Goal: Information Seeking & Learning: Find contact information

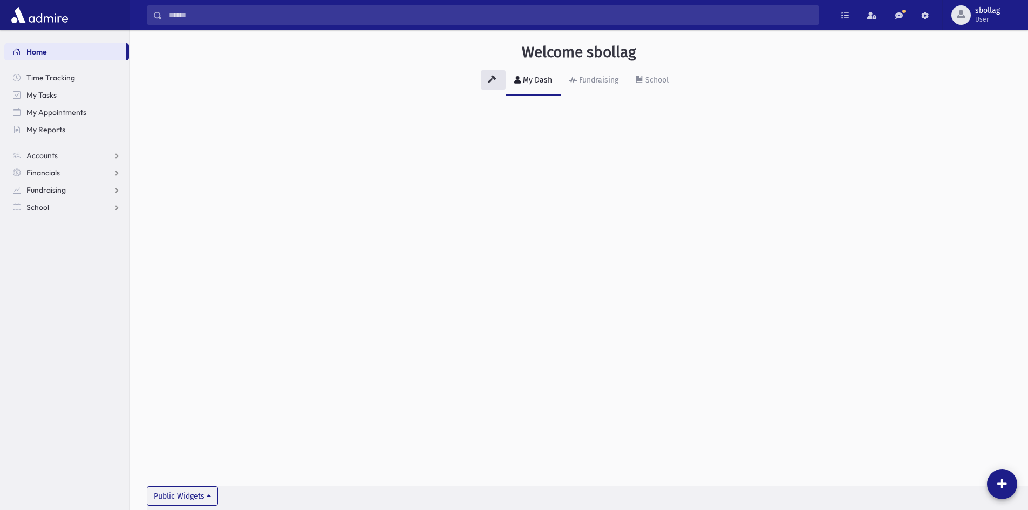
click at [358, 6] on input "Search" at bounding box center [490, 14] width 656 height 19
click at [315, 45] on label "All Accounts" at bounding box center [296, 45] width 42 height 13
drag, startPoint x: 247, startPoint y: 51, endPoint x: 232, endPoint y: 31, distance: 25.5
click at [246, 50] on button "button" at bounding box center [245, 45] width 19 height 19
click at [227, 21] on input "Search" at bounding box center [490, 14] width 656 height 19
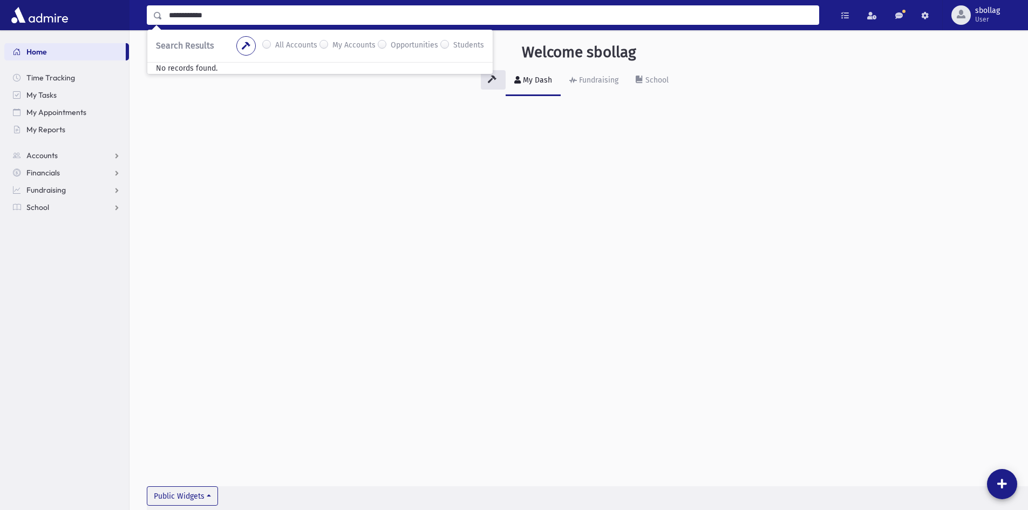
drag, startPoint x: 227, startPoint y: 16, endPoint x: 160, endPoint y: 1, distance: 68.5
click at [160, 1] on div "**********" at bounding box center [579, 15] width 898 height 30
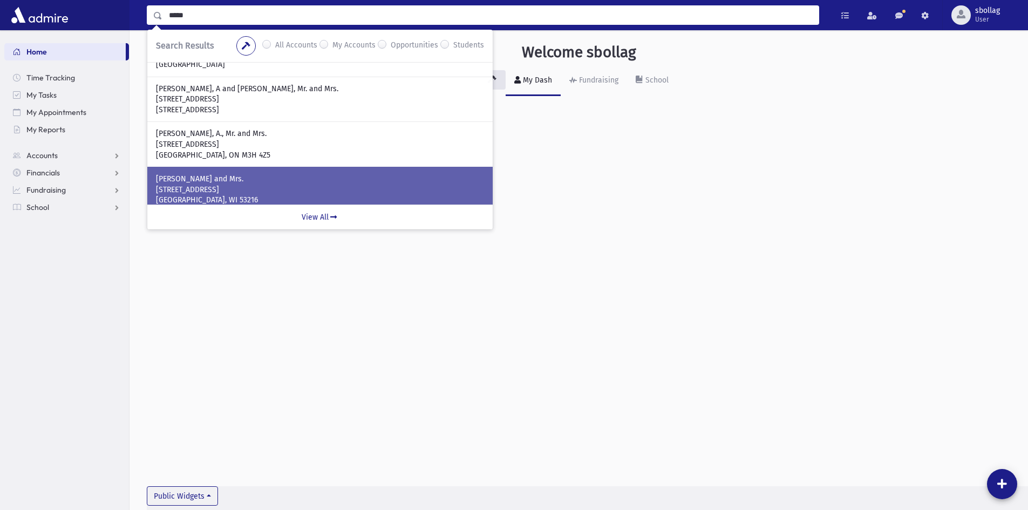
scroll to position [108, 0]
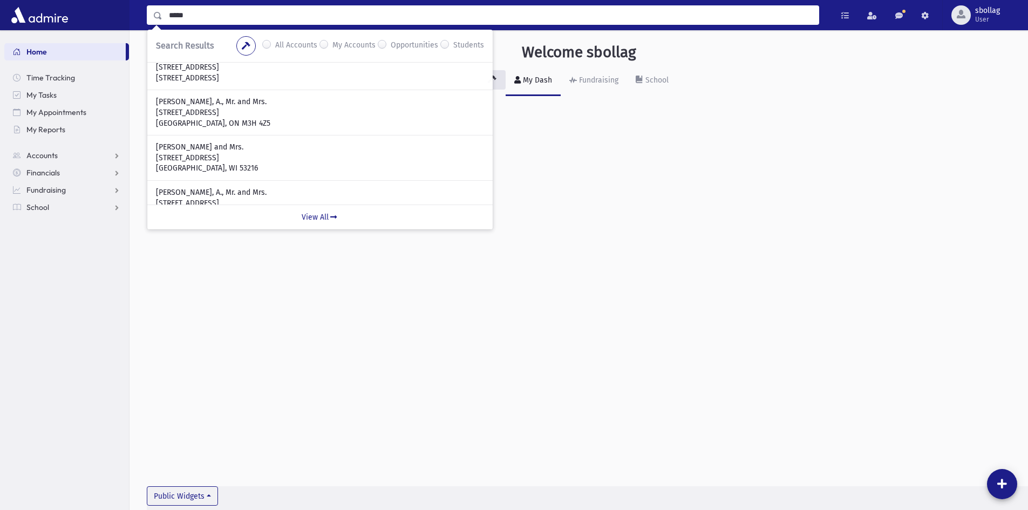
click at [174, 13] on input "*****" at bounding box center [490, 14] width 656 height 19
type input "****"
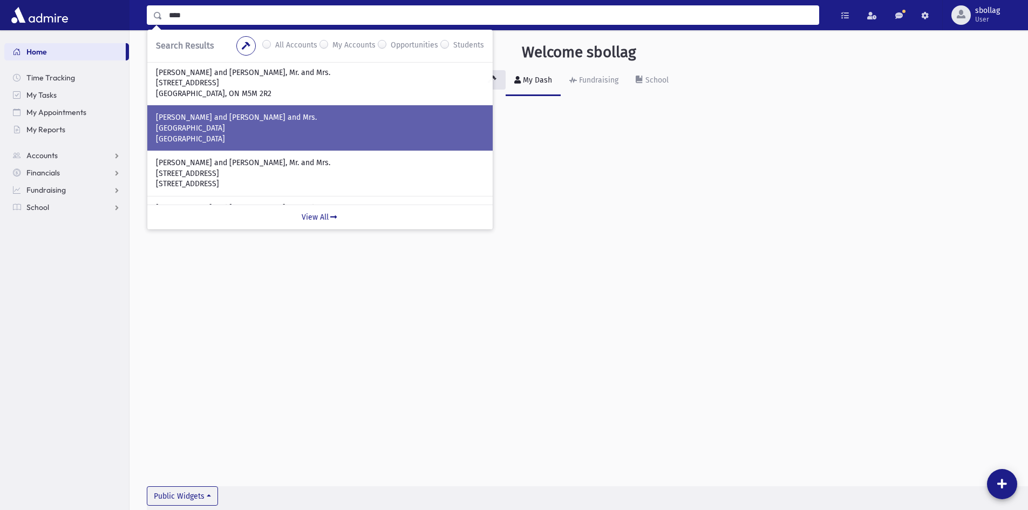
scroll to position [162, 0]
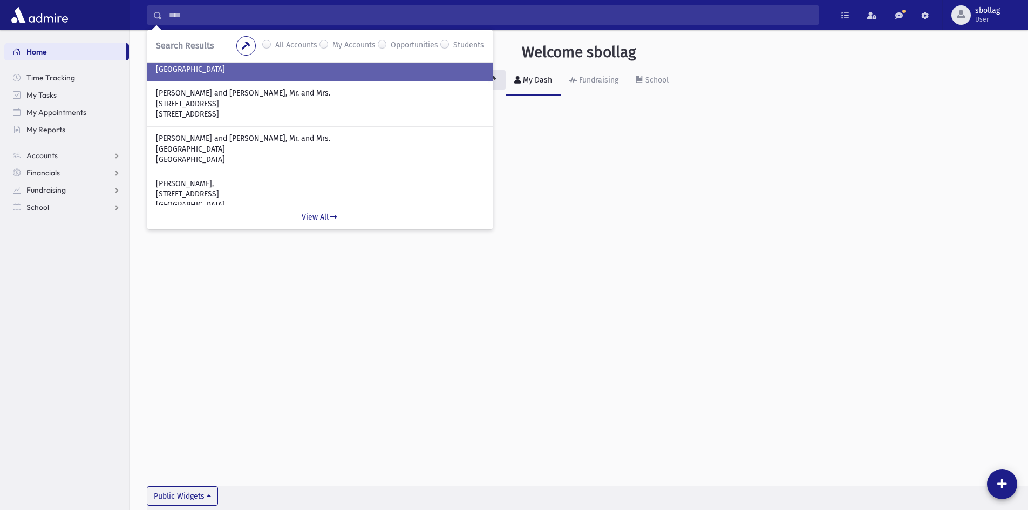
click at [442, 79] on div "KOHN, Chezky and Leah, Rabbi and Mrs. 1317 14th Street Lakewood, NJ 08701" at bounding box center [319, 58] width 345 height 45
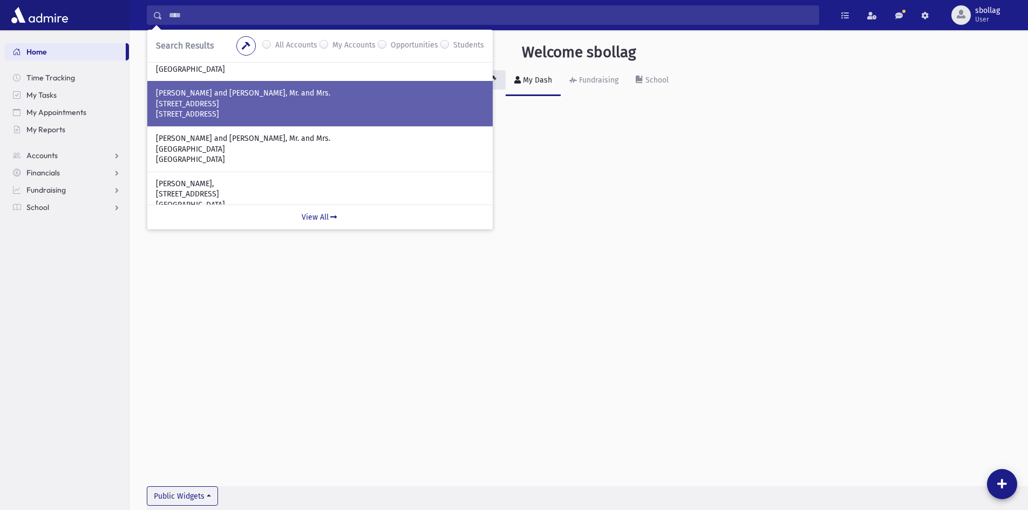
click at [281, 119] on p "Toronto, ON M6B 1X6" at bounding box center [320, 114] width 328 height 11
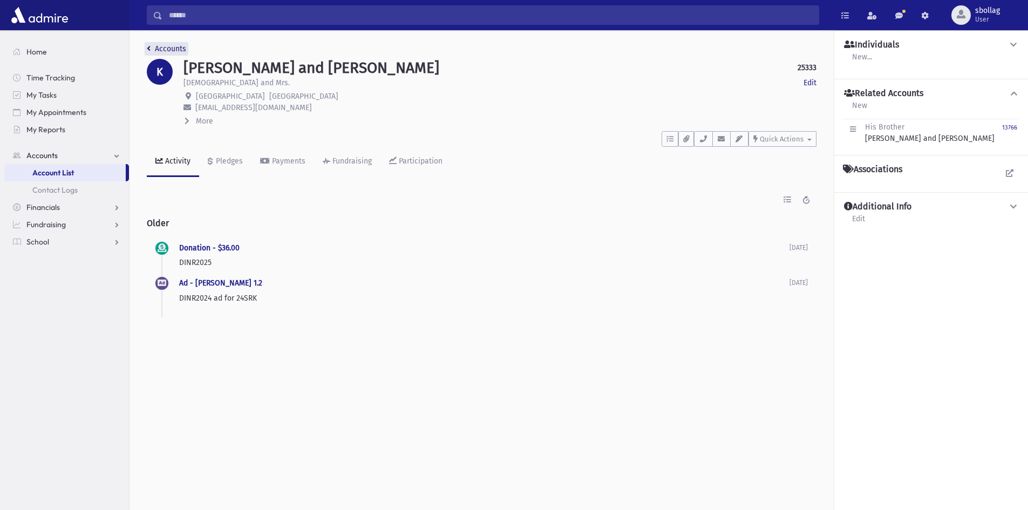
click at [152, 48] on link "Accounts" at bounding box center [166, 48] width 39 height 9
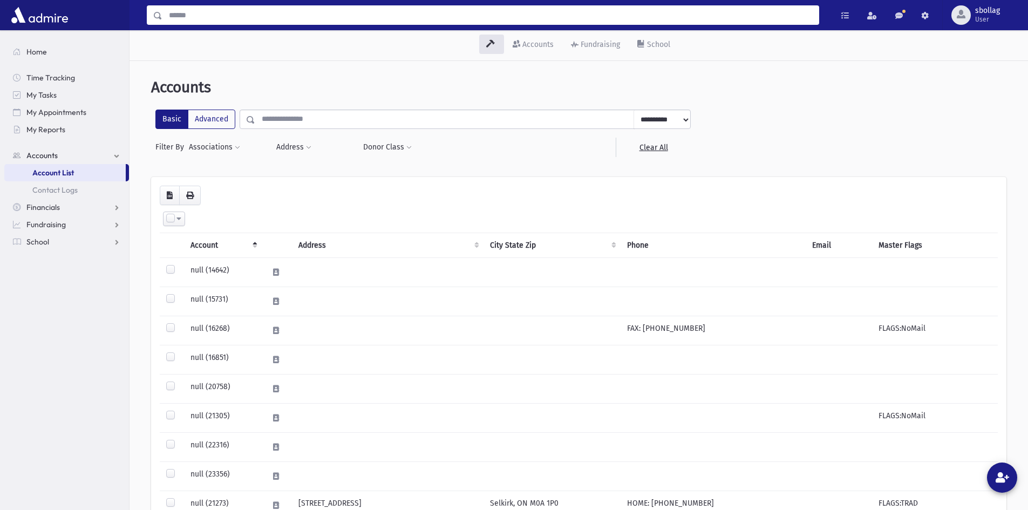
click at [180, 20] on input "Search" at bounding box center [490, 14] width 656 height 19
click at [208, 16] on input "*********" at bounding box center [490, 14] width 656 height 19
type input "*****"
drag, startPoint x: 218, startPoint y: 24, endPoint x: 158, endPoint y: 11, distance: 61.8
click at [158, 11] on div "***** Search Results All Accounts My Accounts Opportunities Students" at bounding box center [483, 14] width 672 height 19
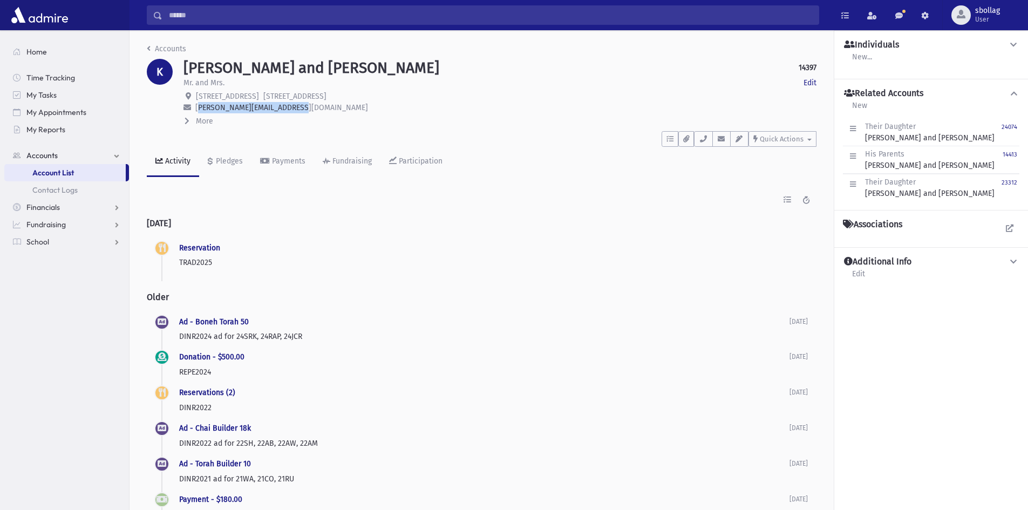
drag, startPoint x: 302, startPoint y: 108, endPoint x: 195, endPoint y: 108, distance: 106.3
click at [195, 108] on p "sherene@fieldgatehomes.com" at bounding box center [499, 107] width 633 height 11
copy span "sherene@fieldgatehomes.com"
click at [210, 119] on span "More" at bounding box center [204, 121] width 17 height 9
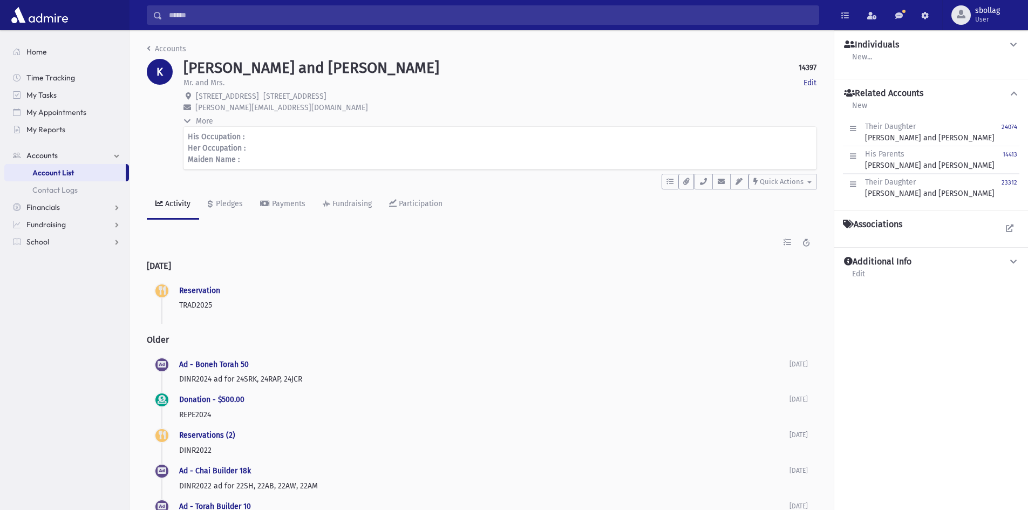
click at [250, 136] on p "His Occupation :" at bounding box center [500, 136] width 624 height 11
click at [257, 23] on input "Search" at bounding box center [490, 14] width 656 height 19
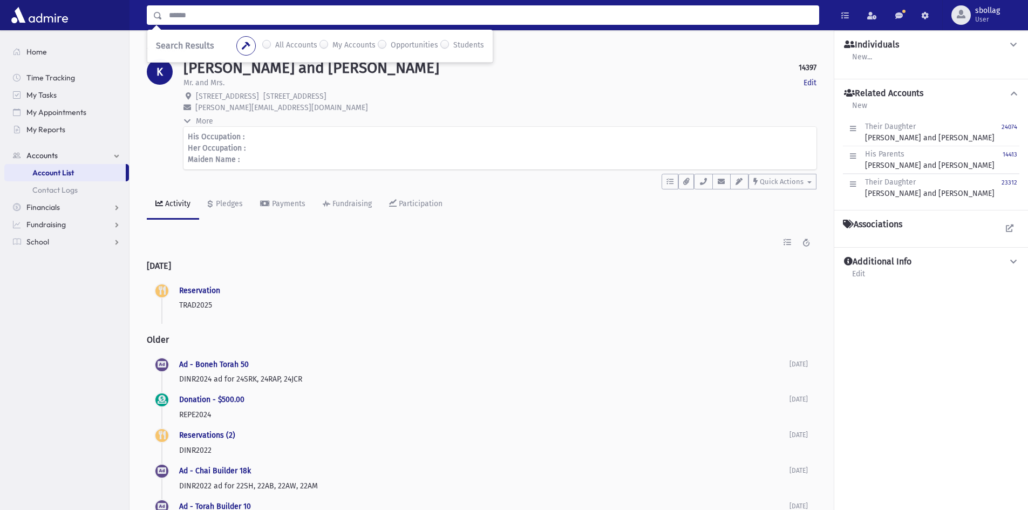
click at [257, 23] on input "Search" at bounding box center [490, 14] width 656 height 19
type input "**********"
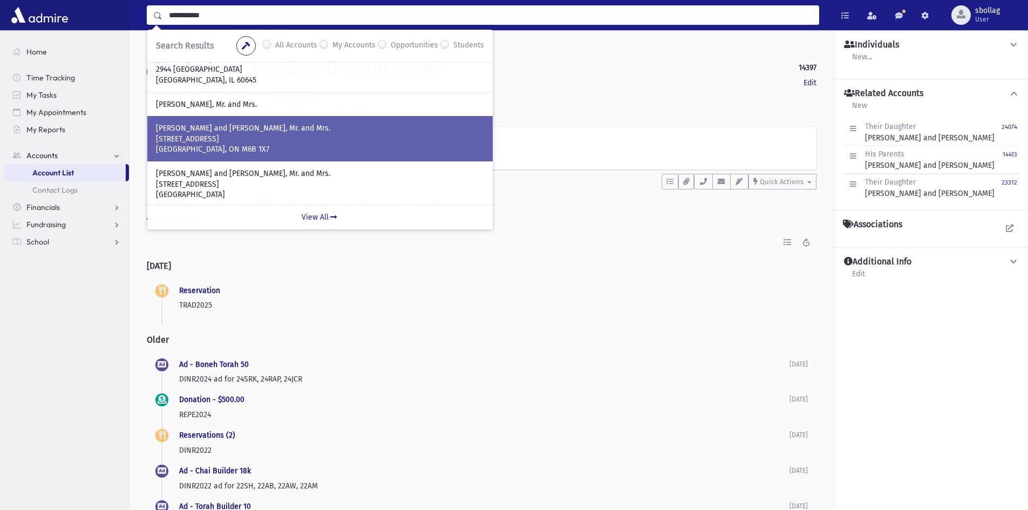
scroll to position [63, 0]
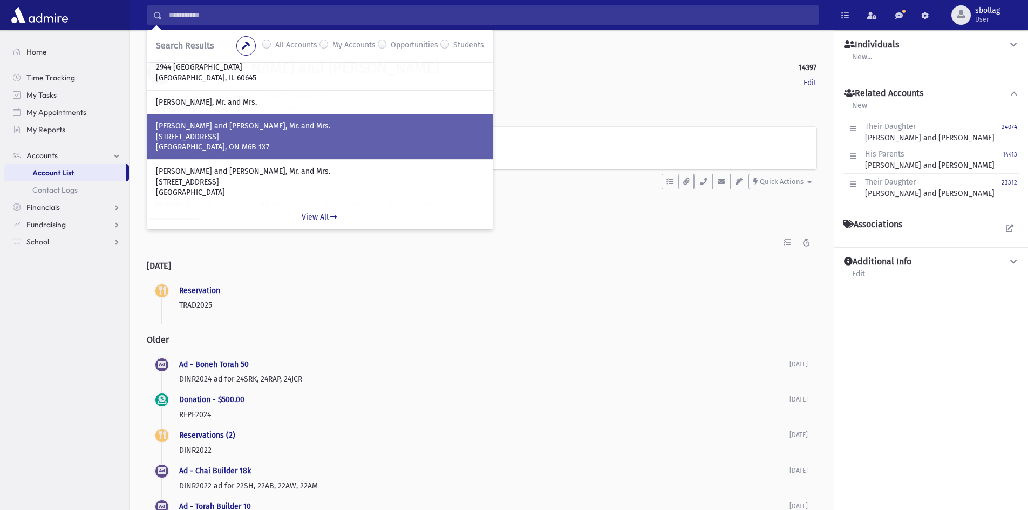
click at [330, 140] on p "111 Hillmount Avenue" at bounding box center [320, 137] width 328 height 11
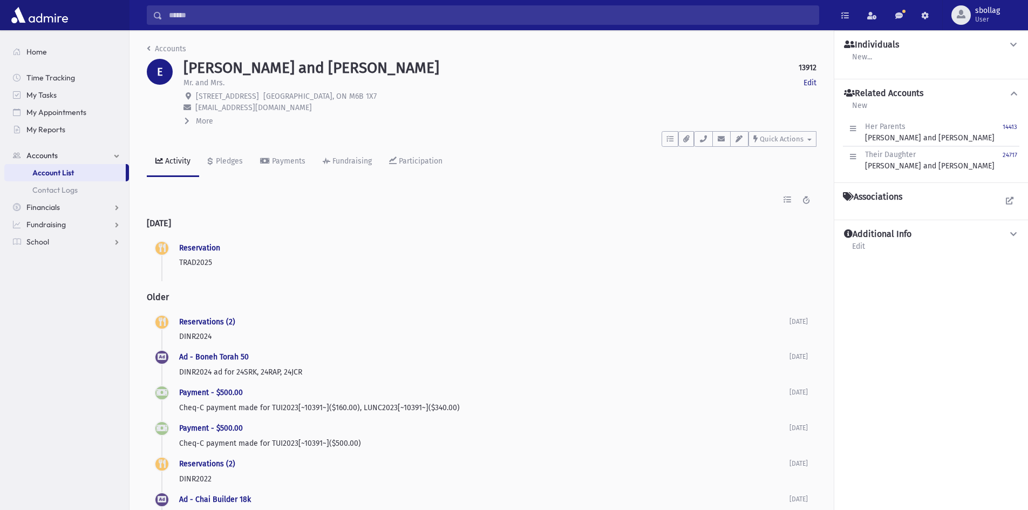
drag, startPoint x: 341, startPoint y: 112, endPoint x: 194, endPoint y: 105, distance: 146.9
click at [194, 105] on p "jacke@fieldgatedevelopments.com" at bounding box center [499, 107] width 633 height 11
copy span "jacke@fieldgatedevelopments.com"
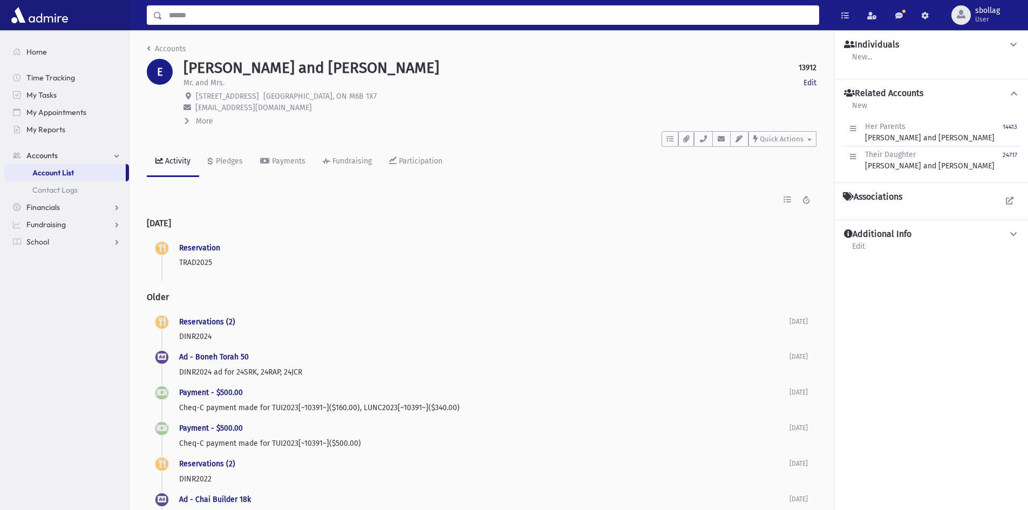
click at [217, 14] on input "Search" at bounding box center [490, 14] width 656 height 19
type input "*******"
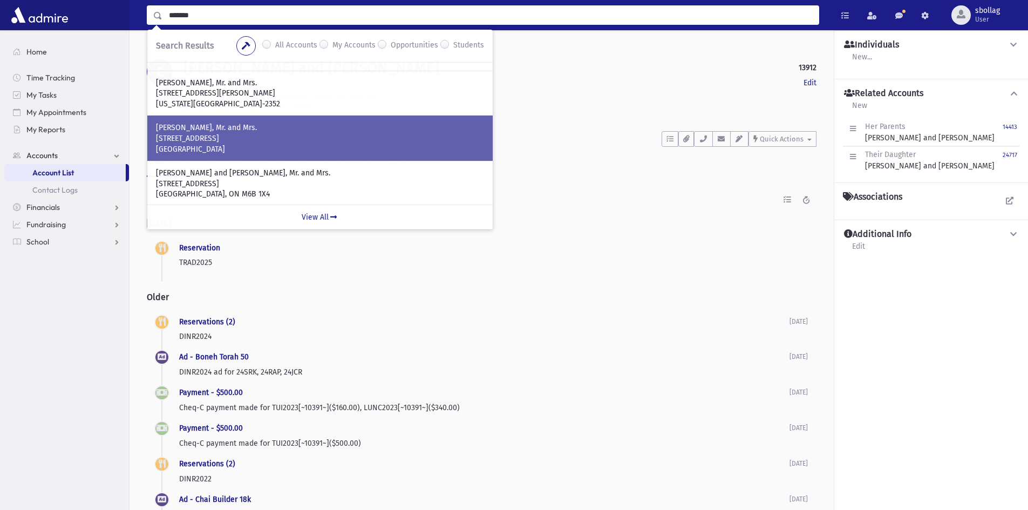
scroll to position [278, 0]
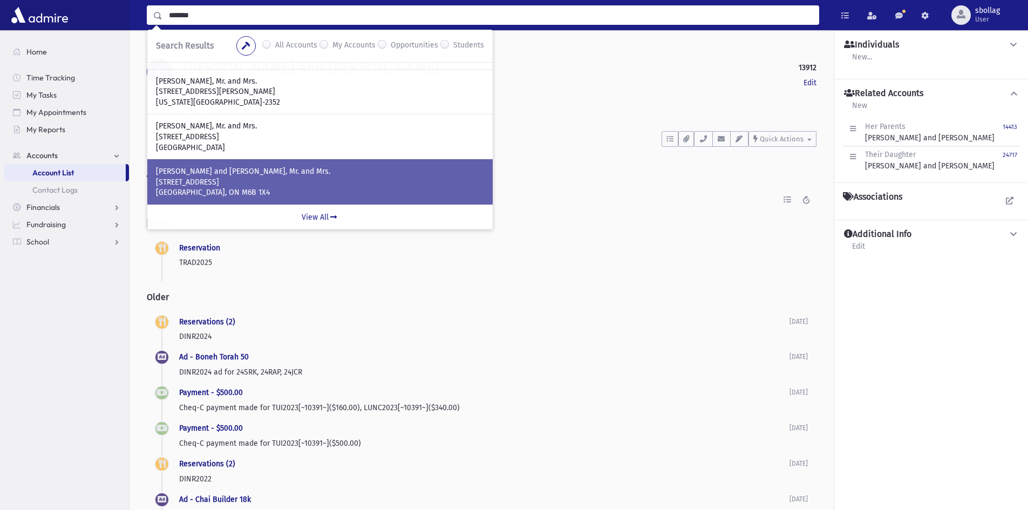
click at [324, 172] on p "KLUGMANN, Michoel and Aliza, Mr. and Mrs." at bounding box center [320, 171] width 328 height 11
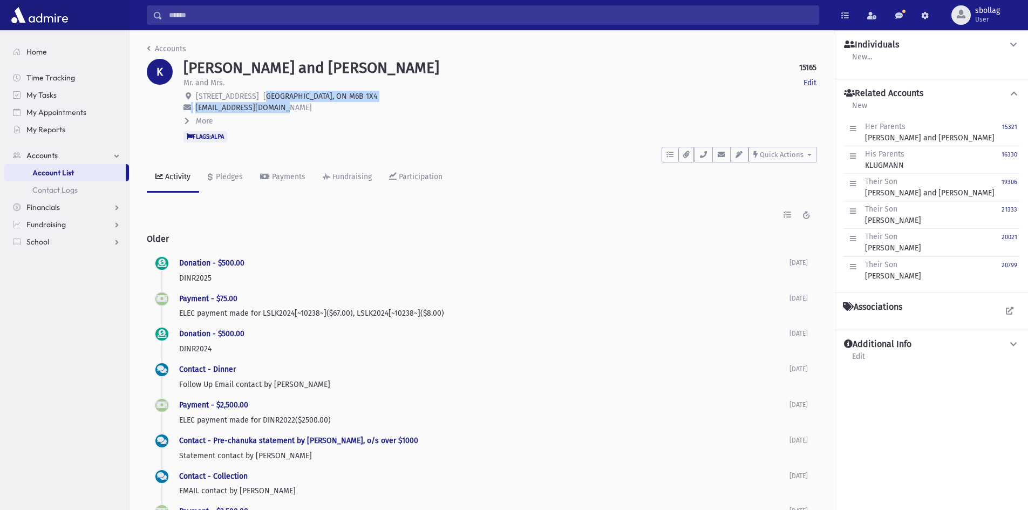
drag, startPoint x: 309, startPoint y: 102, endPoint x: 274, endPoint y: 96, distance: 36.1
click at [274, 96] on div "[PERSON_NAME] and [PERSON_NAME] 15165 Edit Mr. and Mrs. Edit [STREET_ADDRESS] […" at bounding box center [500, 101] width 644 height 84
click at [295, 108] on p "mklugmann@lindvest.com" at bounding box center [499, 107] width 633 height 11
drag, startPoint x: 297, startPoint y: 110, endPoint x: 194, endPoint y: 106, distance: 103.7
click at [194, 106] on p "mklugmann@lindvest.com" at bounding box center [499, 107] width 633 height 11
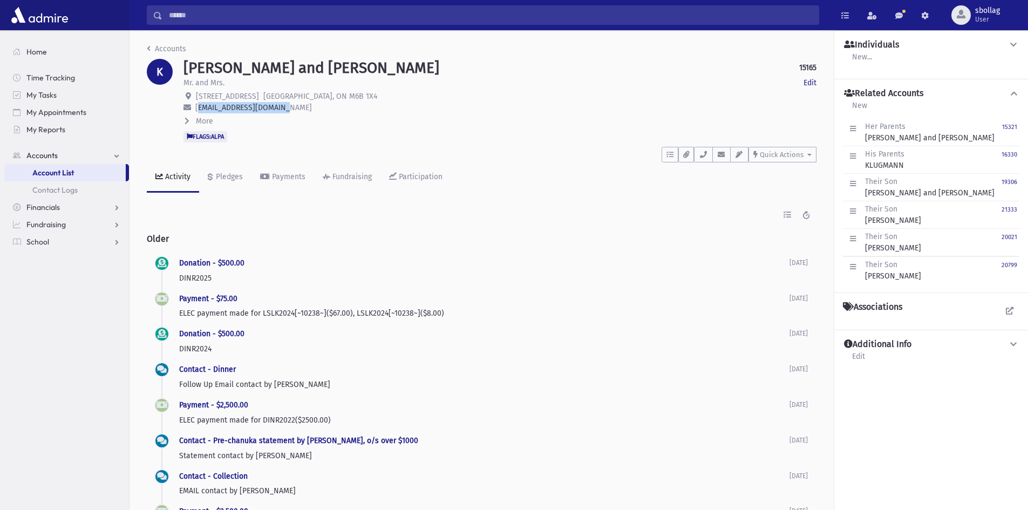
copy span "mklugmann@lindvest.com"
click at [193, 13] on input "Search" at bounding box center [490, 14] width 656 height 19
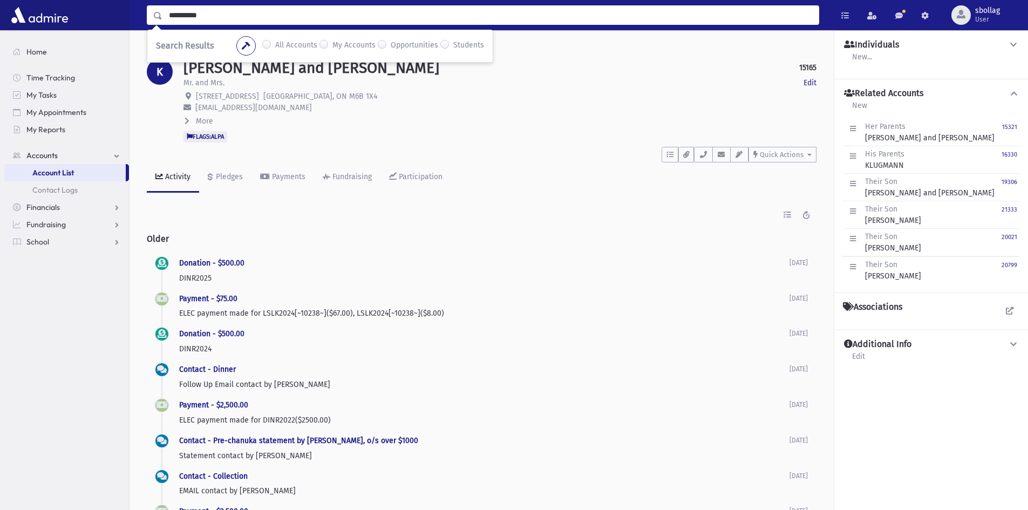
type input "**********"
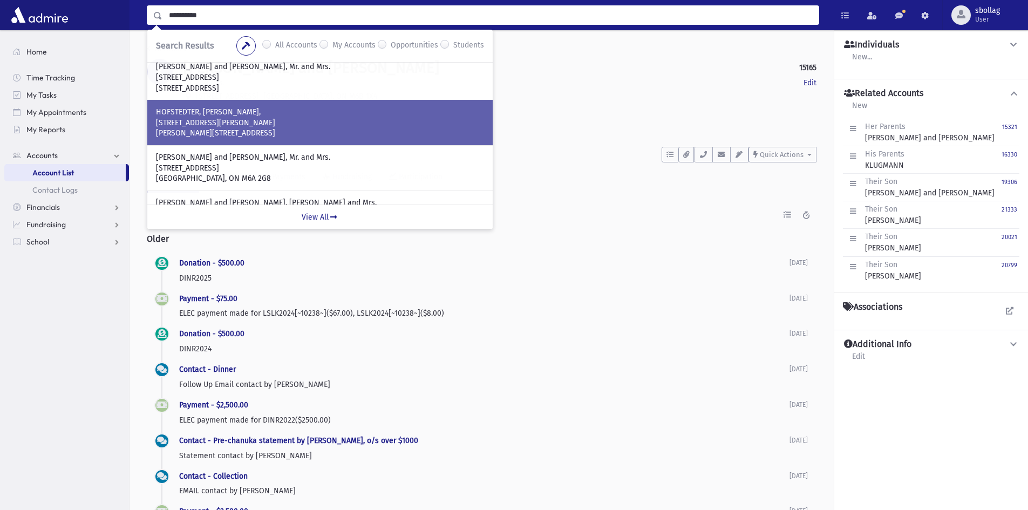
scroll to position [162, 0]
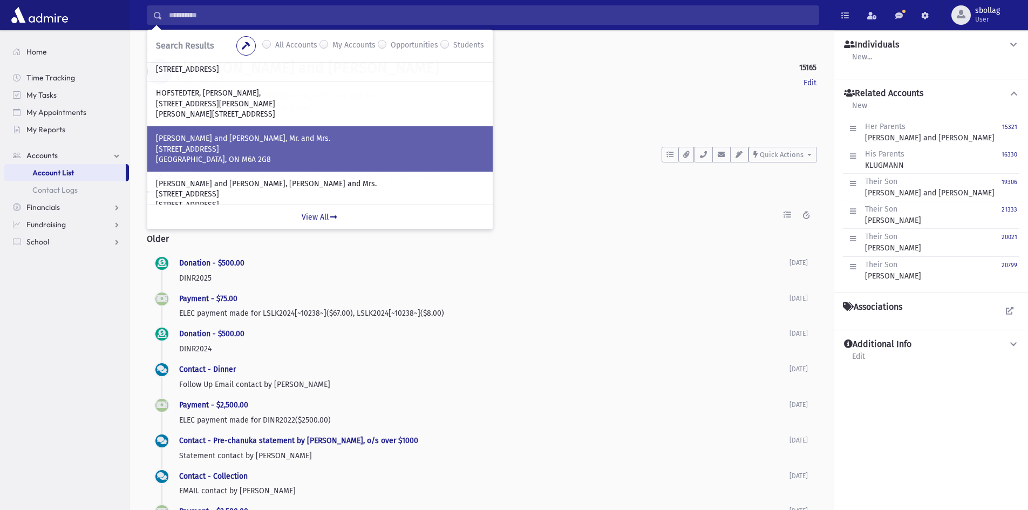
drag, startPoint x: 304, startPoint y: 161, endPoint x: 307, endPoint y: 153, distance: 8.7
click at [307, 153] on div "HOFSTEDTER, Dovid and Adina, Mr. and Mrs. 70 Brucewood Crescent Toronto, ON M6A…" at bounding box center [320, 149] width 328 height 32
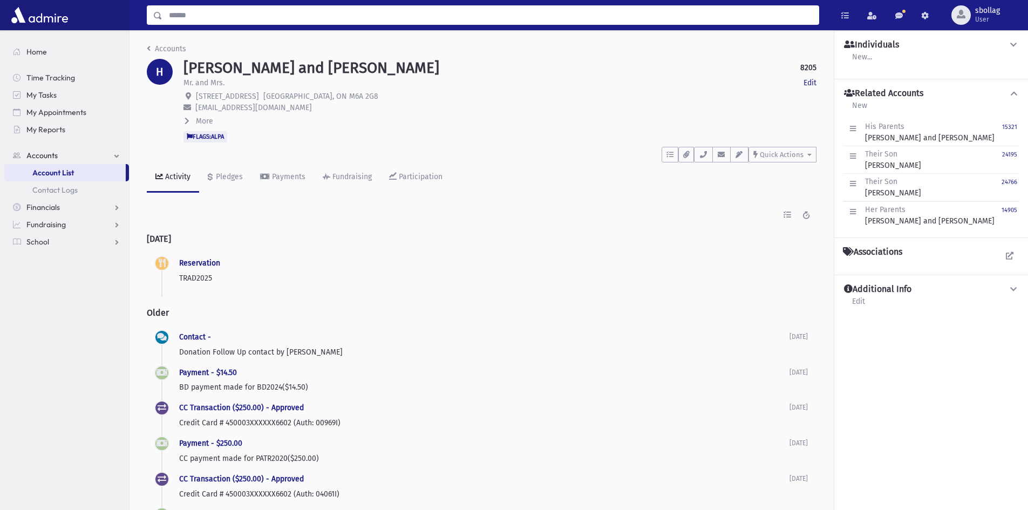
click at [197, 13] on input "Search" at bounding box center [490, 14] width 656 height 19
type input "**********"
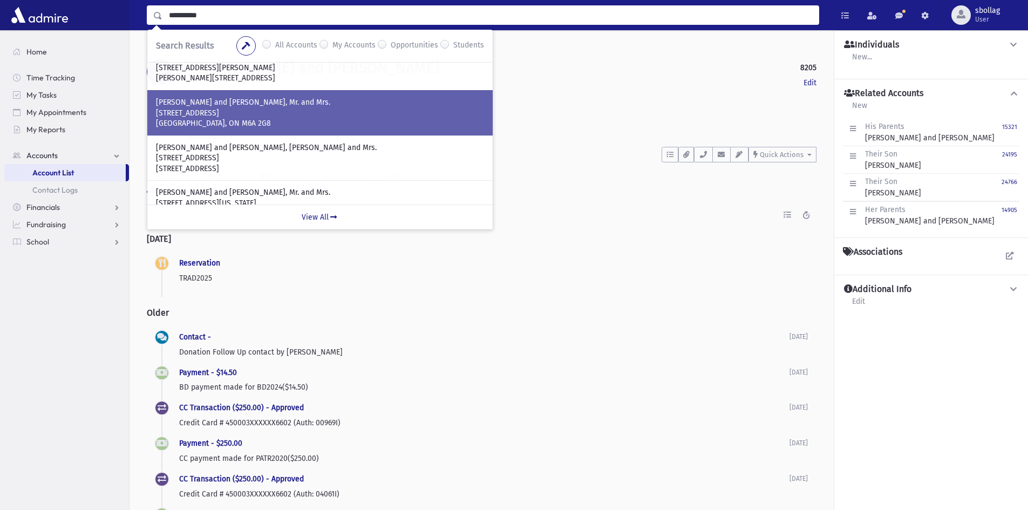
scroll to position [216, 0]
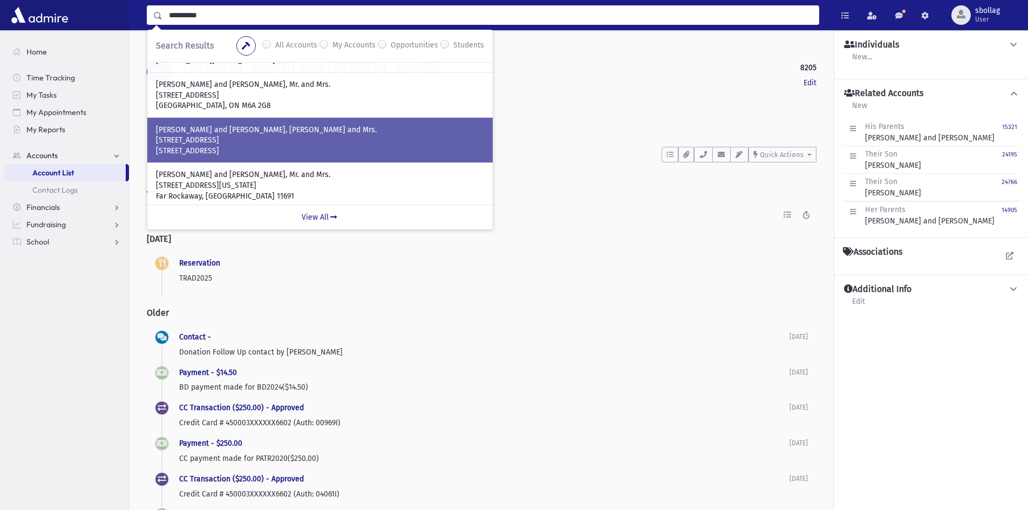
click at [253, 138] on p "[STREET_ADDRESS]" at bounding box center [320, 140] width 328 height 11
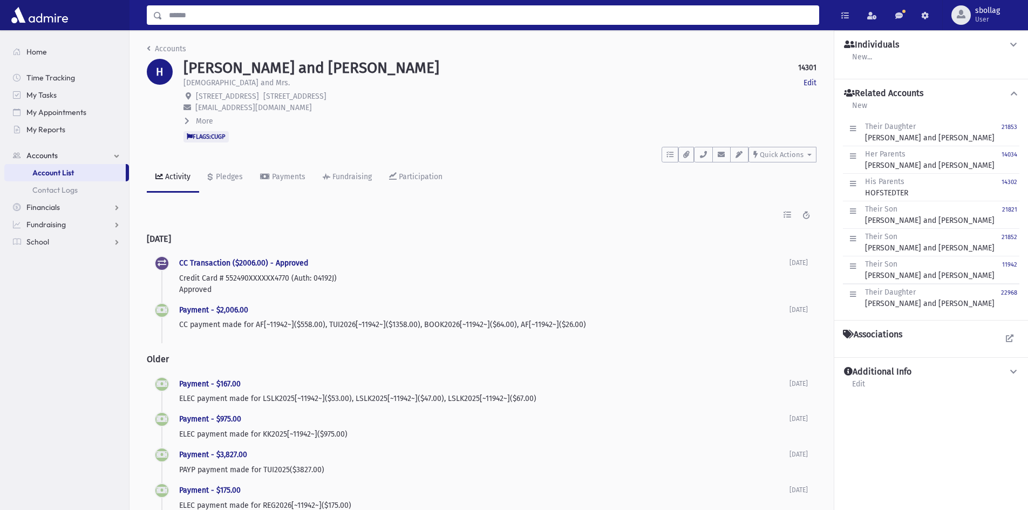
click at [194, 16] on input "Search" at bounding box center [490, 14] width 656 height 19
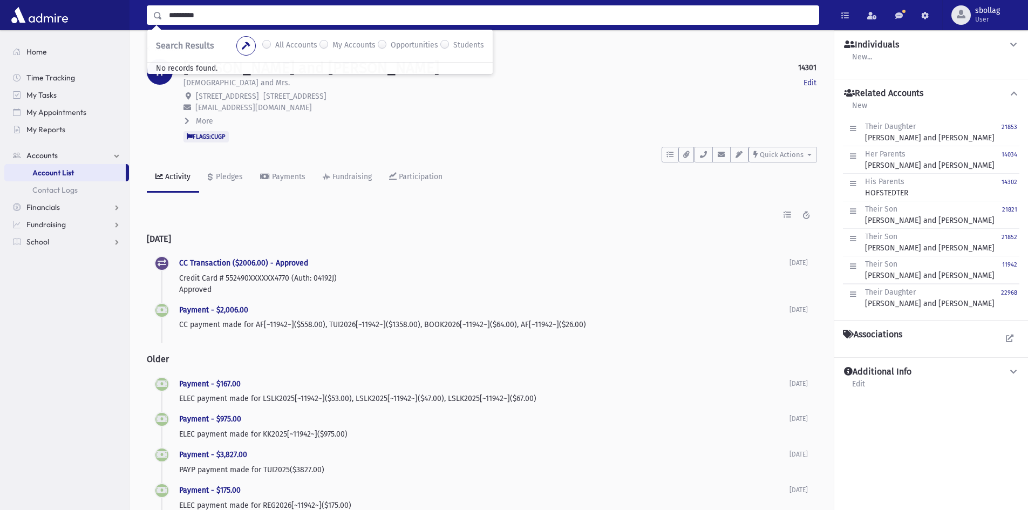
drag, startPoint x: 220, startPoint y: 19, endPoint x: 169, endPoint y: 18, distance: 51.3
click at [169, 18] on input "*********" at bounding box center [490, 14] width 656 height 19
type input "**********"
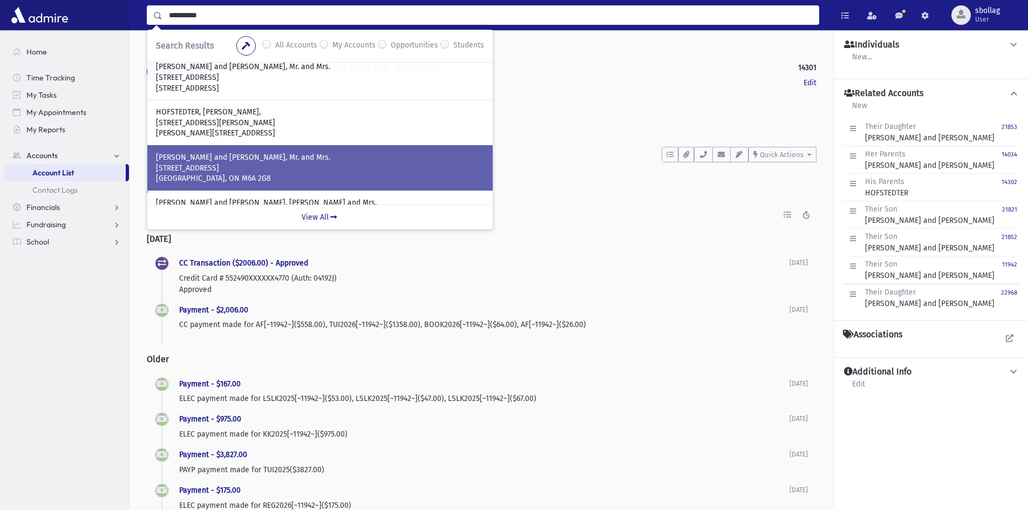
scroll to position [162, 0]
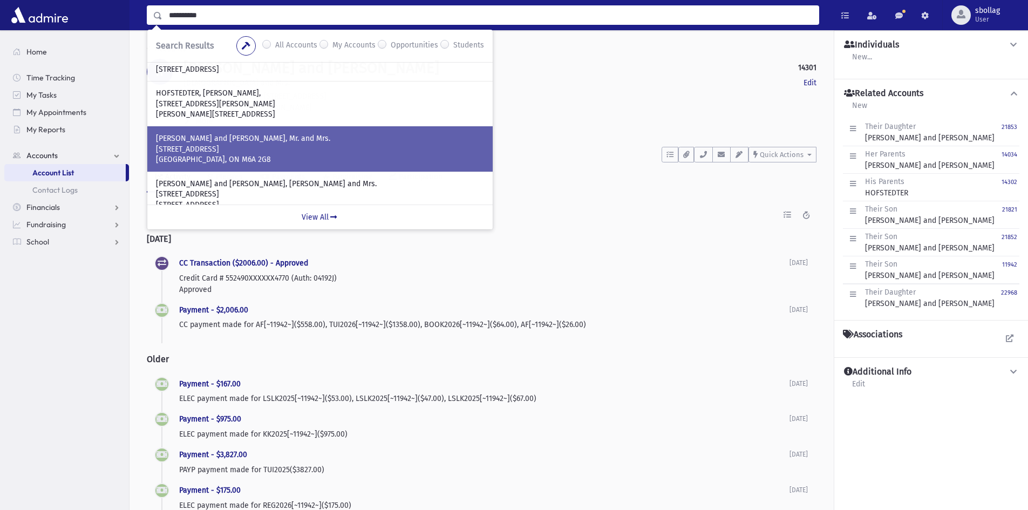
click at [277, 162] on p "[GEOGRAPHIC_DATA], ON M6A 2G8" at bounding box center [320, 159] width 328 height 11
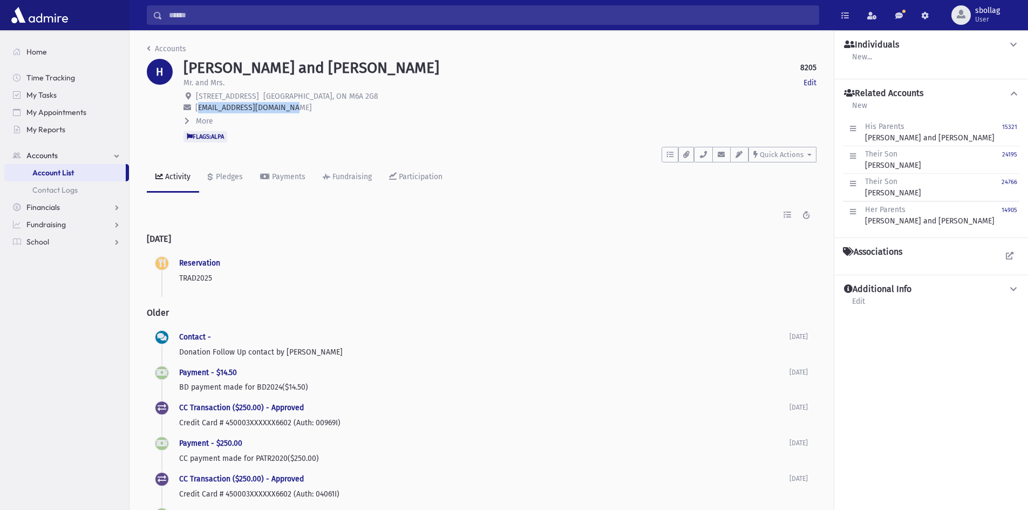
drag, startPoint x: 295, startPoint y: 108, endPoint x: 195, endPoint y: 105, distance: 100.4
click at [195, 105] on p "dhofstedter@lindvest.com" at bounding box center [499, 107] width 633 height 11
copy span "dhofstedter@lindvest.com"
click at [241, 11] on input "Search" at bounding box center [490, 14] width 656 height 19
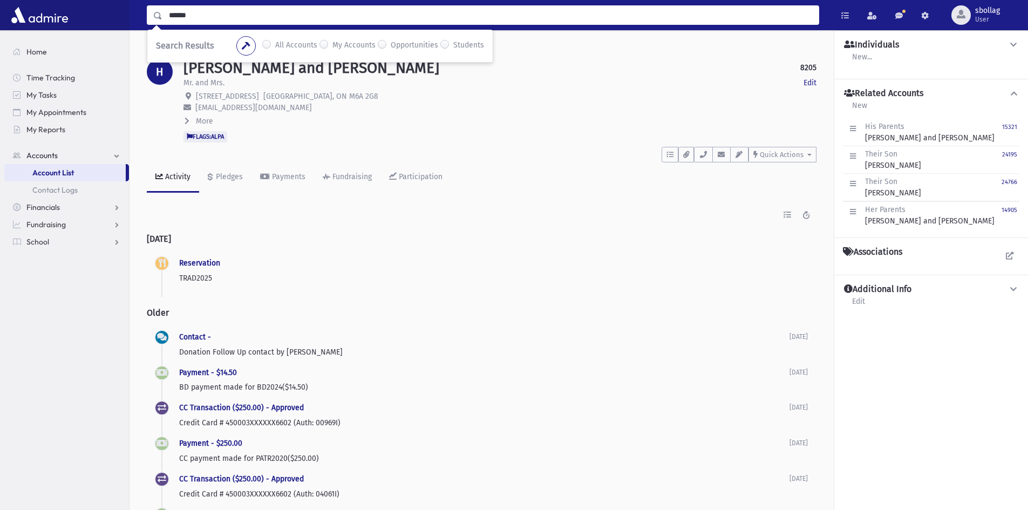
type input "******"
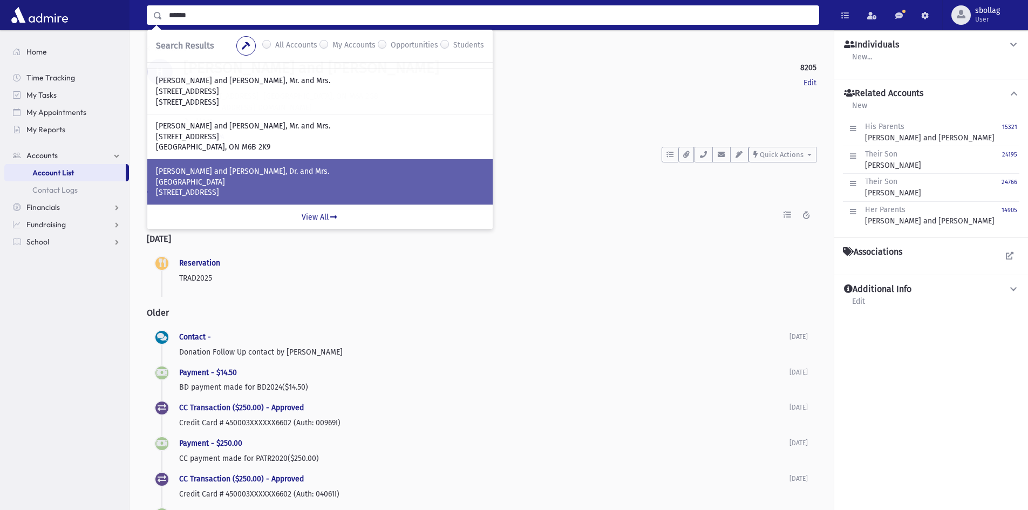
scroll to position [54, 0]
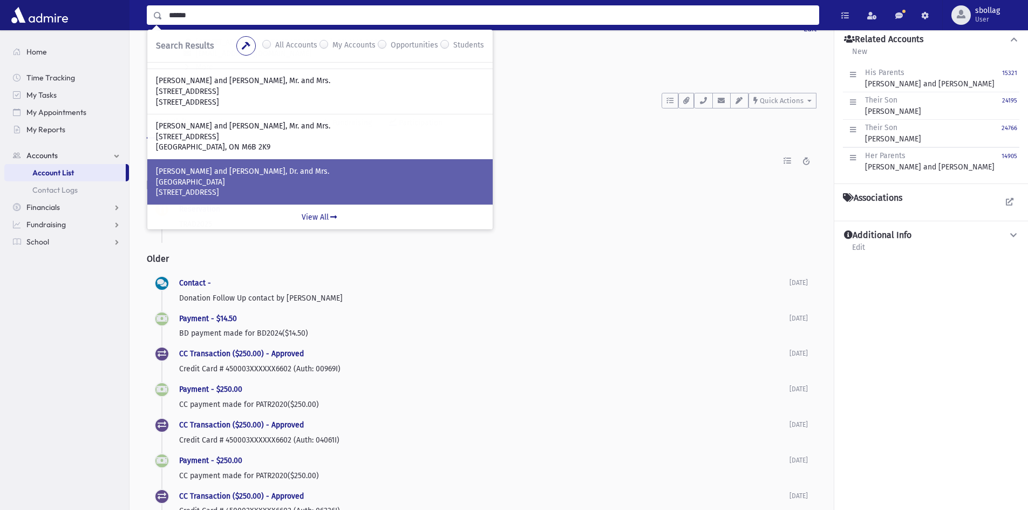
click at [330, 179] on p "[GEOGRAPHIC_DATA]" at bounding box center [320, 182] width 328 height 11
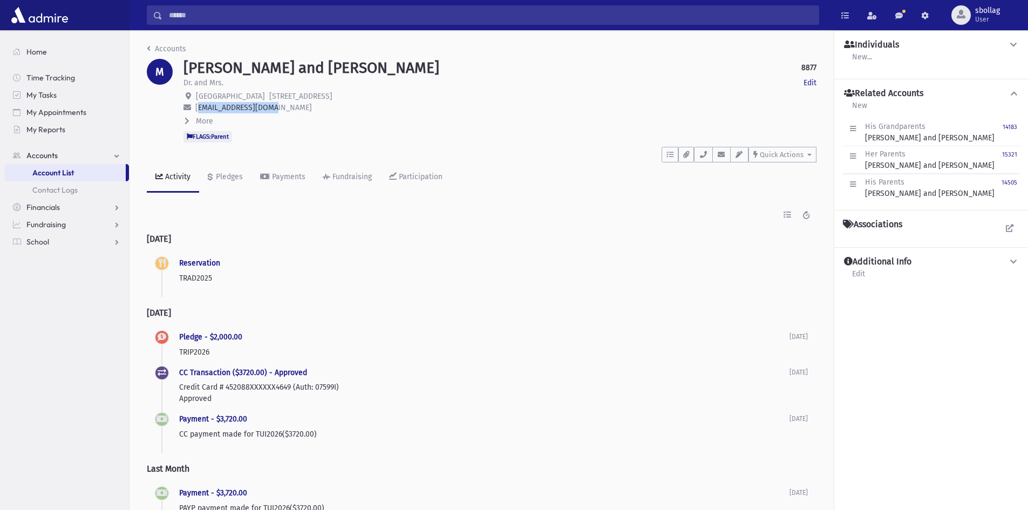
drag, startPoint x: 279, startPoint y: 106, endPoint x: 194, endPoint y: 111, distance: 84.9
click at [194, 111] on p "[EMAIL_ADDRESS][DOMAIN_NAME]" at bounding box center [499, 107] width 633 height 11
copy span "[EMAIL_ADDRESS][DOMAIN_NAME]"
